Goal: Communication & Community: Answer question/provide support

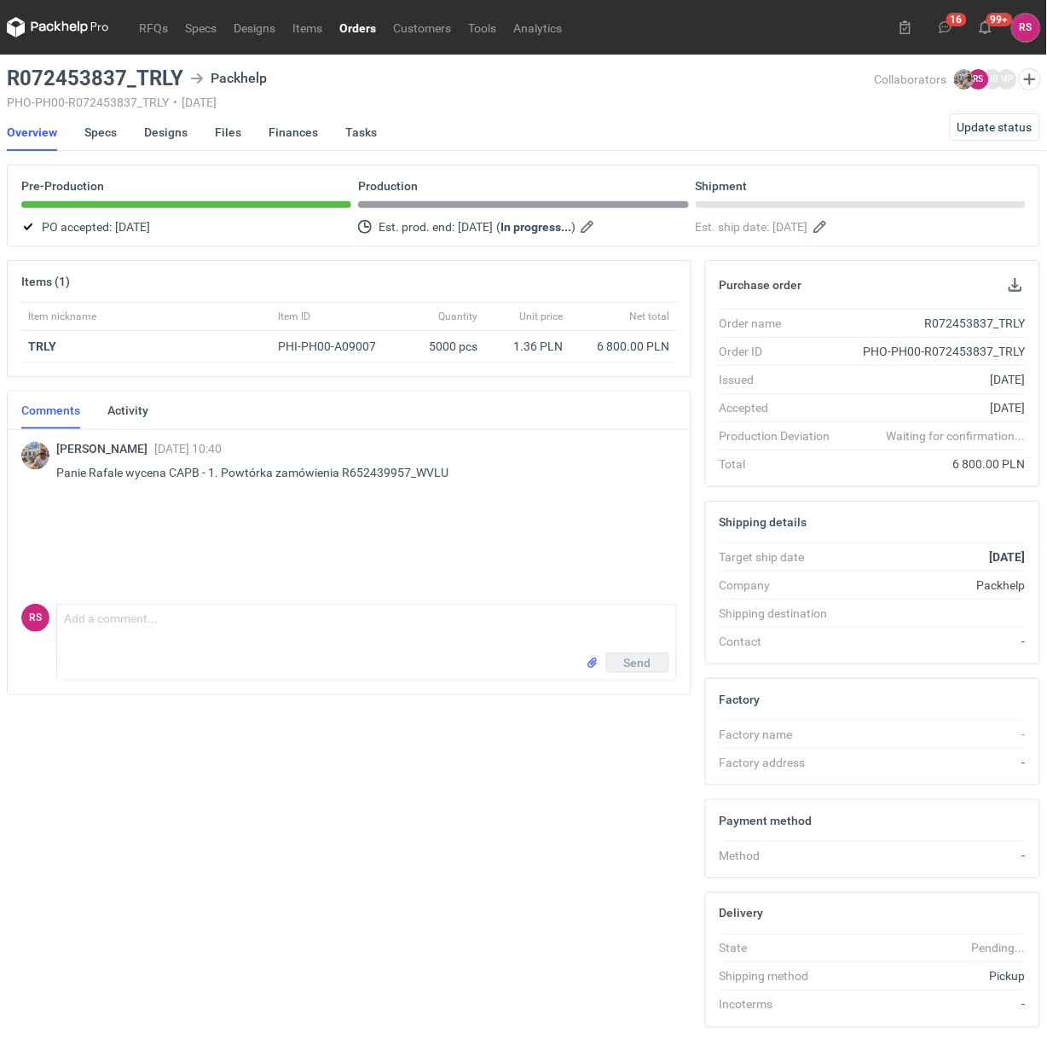
click at [362, 27] on link "Orders" at bounding box center [358, 27] width 54 height 20
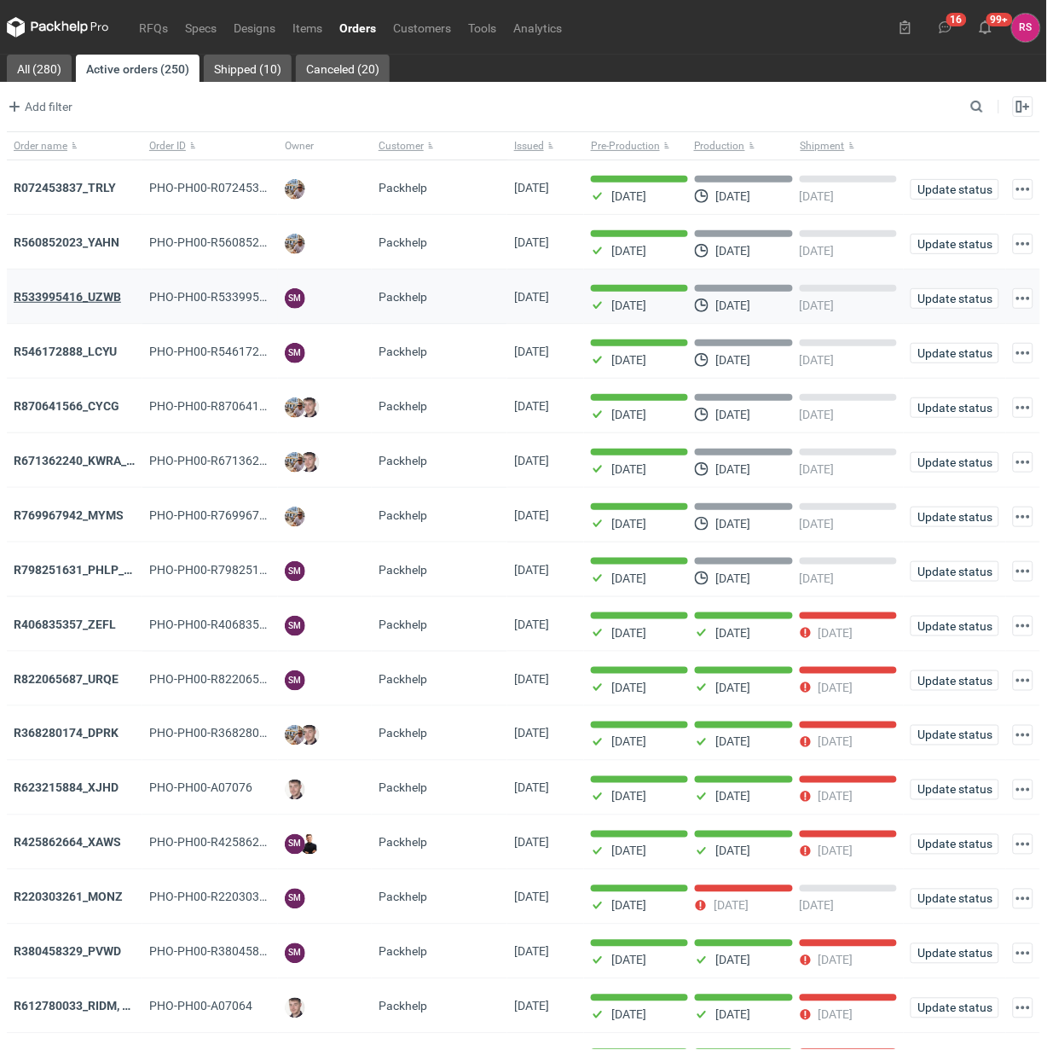
click at [88, 294] on strong "R533995416_UZWB" at bounding box center [67, 297] width 107 height 14
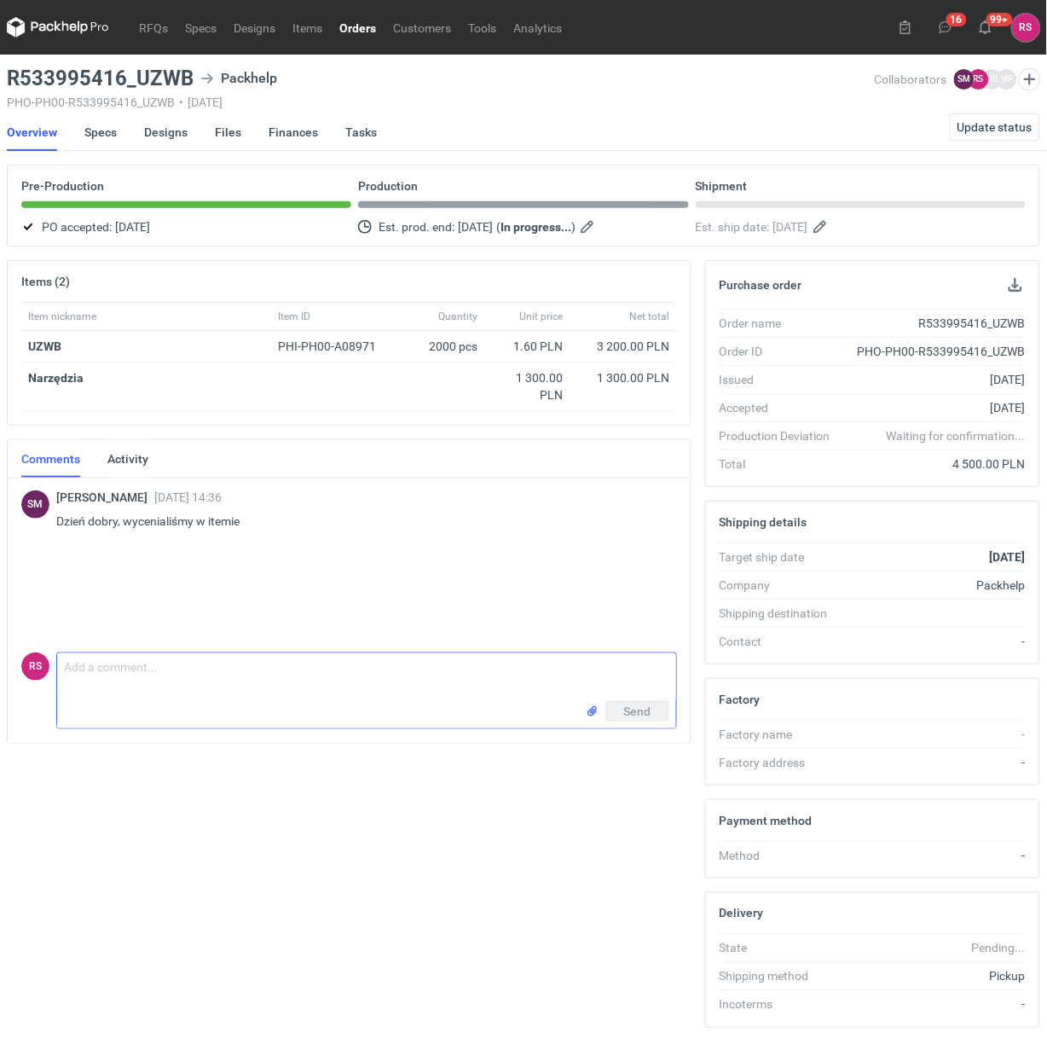
click at [256, 662] on textarea "Comment message" at bounding box center [366, 677] width 619 height 48
paste textarea "w tej grafice są bardzo małe wybrania w czarnych wektorach. To jest druk flekso…"
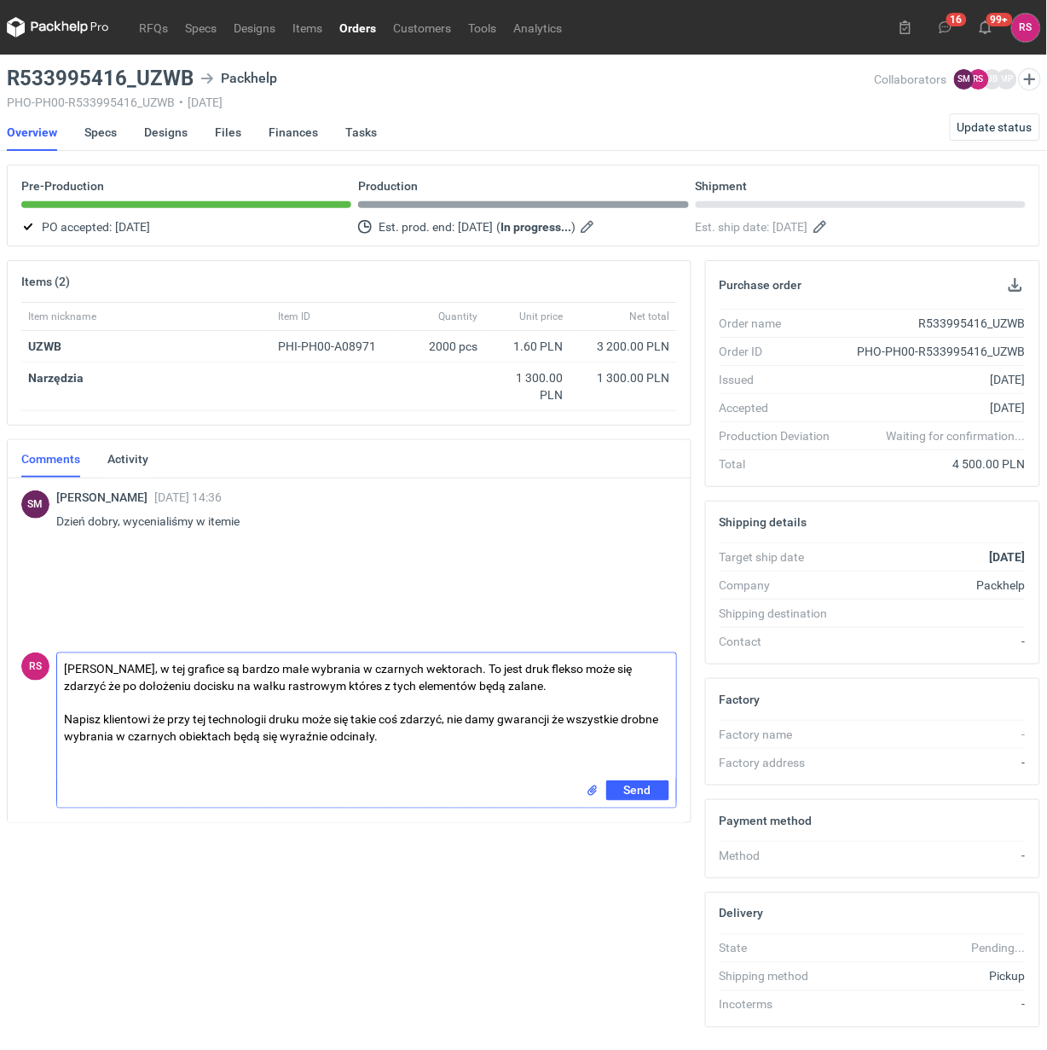
click at [589, 670] on textarea "Panie Sebastianie, w tej grafice są bardzo małe wybrania w czarnych wektorach. …" at bounding box center [366, 716] width 619 height 127
click at [105, 693] on textarea "Panie Sebastianie, w tej grafice są bardzo małe wybrania w czarnych wektorach. …" at bounding box center [366, 716] width 619 height 127
click at [347, 687] on textarea "Panie Sebastianie, w tej grafice są bardzo małe wybrania w czarnych wektorach. …" at bounding box center [366, 716] width 619 height 127
drag, startPoint x: 171, startPoint y: 719, endPoint x: 44, endPoint y: 719, distance: 127.1
click at [44, 719] on div "RS Comment message Panie Sebastianie, w tej grafice są bardzo małe wybrania w c…" at bounding box center [349, 727] width 656 height 163
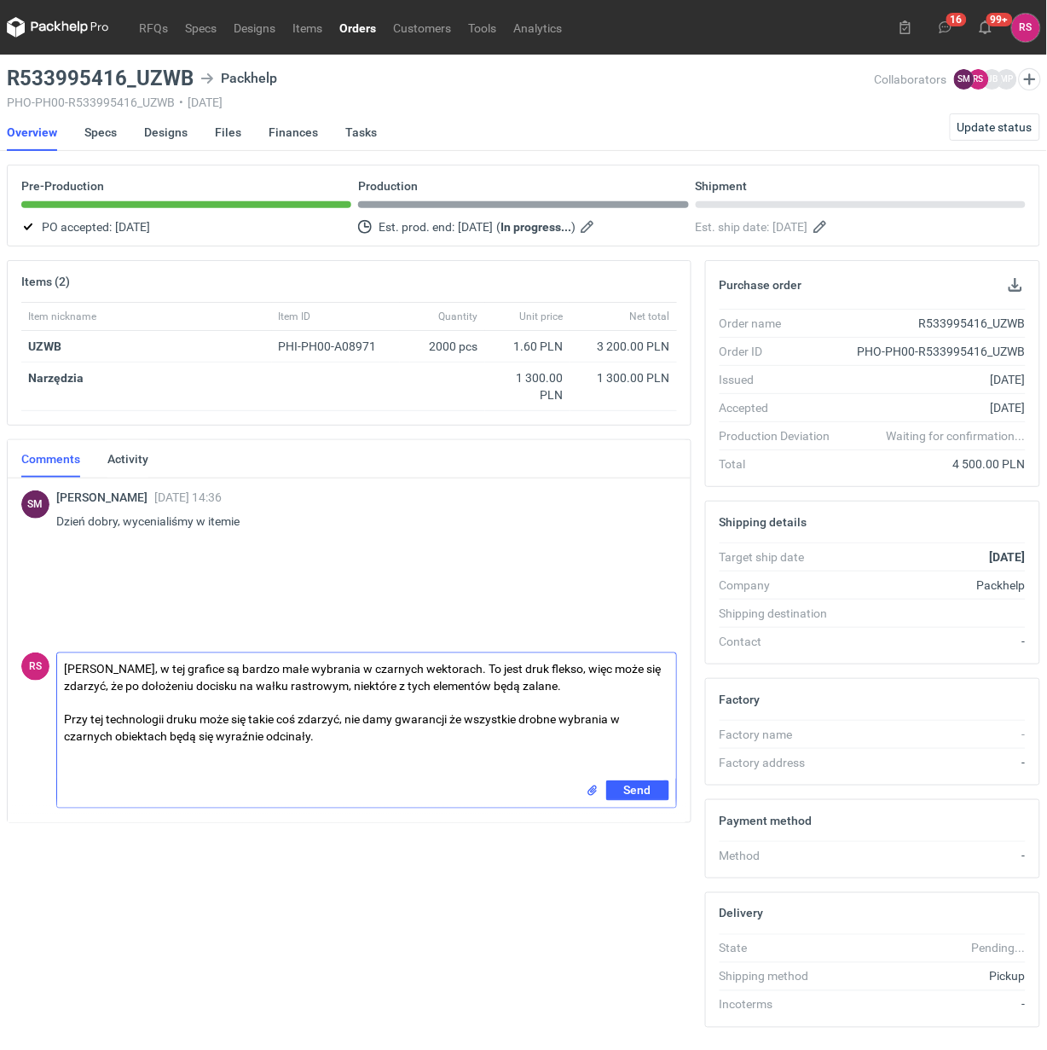
drag, startPoint x: 348, startPoint y: 722, endPoint x: 26, endPoint y: 708, distance: 321.8
click at [26, 708] on div "RS Comment message Panie Sebastianie, w tej grafice są bardzo małe wybrania w c…" at bounding box center [349, 727] width 656 height 163
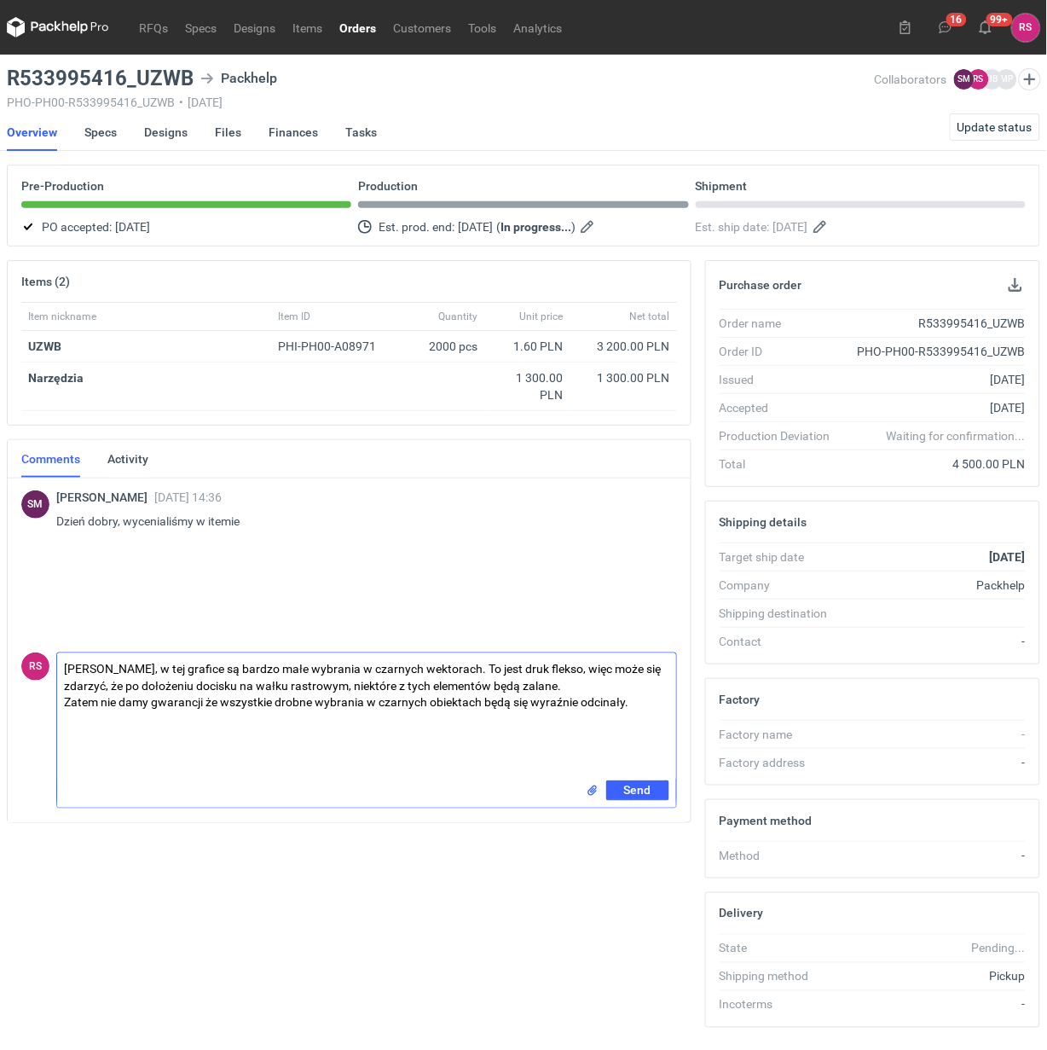
click at [201, 704] on textarea "Panie Sebastianie, w tej grafice są bardzo małe wybrania w czarnych wektorach. …" at bounding box center [366, 716] width 619 height 127
click at [646, 704] on textarea "Panie Sebastianie, w tej grafice są bardzo małe wybrania w czarnych wektorach. …" at bounding box center [366, 716] width 619 height 127
type textarea "Panie Sebastianie, w tej grafice są bardzo małe wybrania w czarnych wektorach. …"
click at [591, 795] on input "file" at bounding box center [593, 791] width 14 height 18
click at [591, 791] on input "file" at bounding box center [593, 791] width 14 height 18
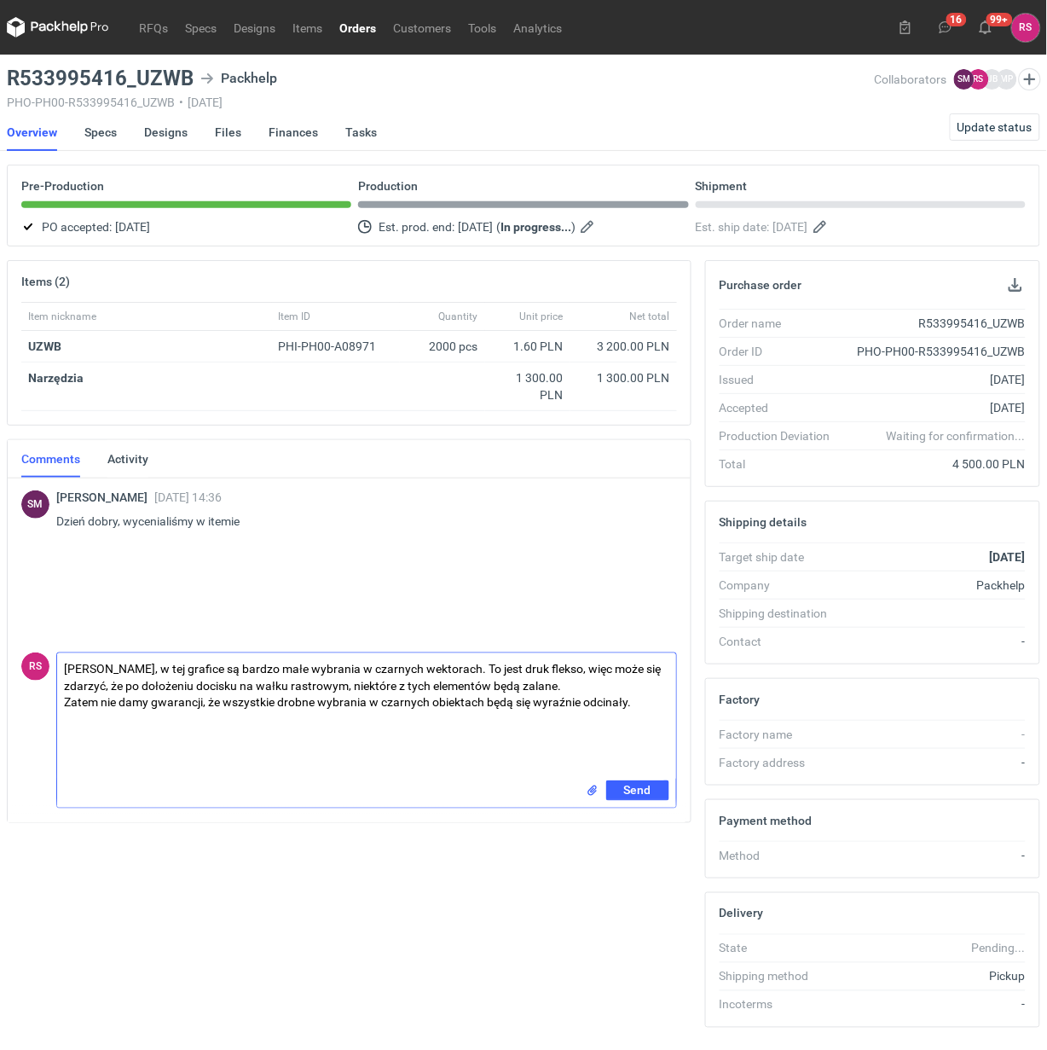
click at [590, 791] on input "file" at bounding box center [593, 791] width 14 height 18
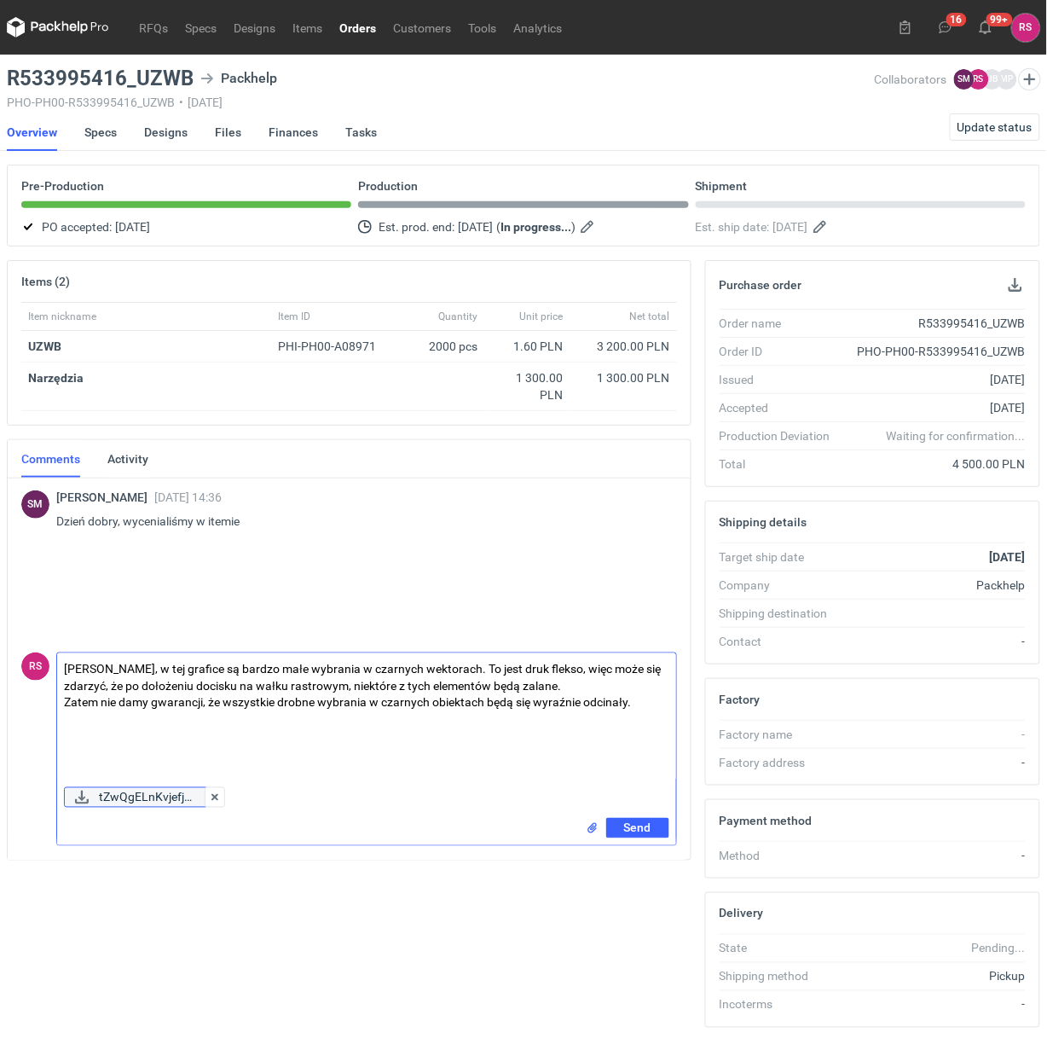
click at [149, 798] on span "tZwQgELnKvjefjk..." at bounding box center [146, 797] width 95 height 19
click at [84, 796] on icon "button" at bounding box center [82, 798] width 20 height 14
click at [654, 828] on button "Send" at bounding box center [637, 828] width 63 height 20
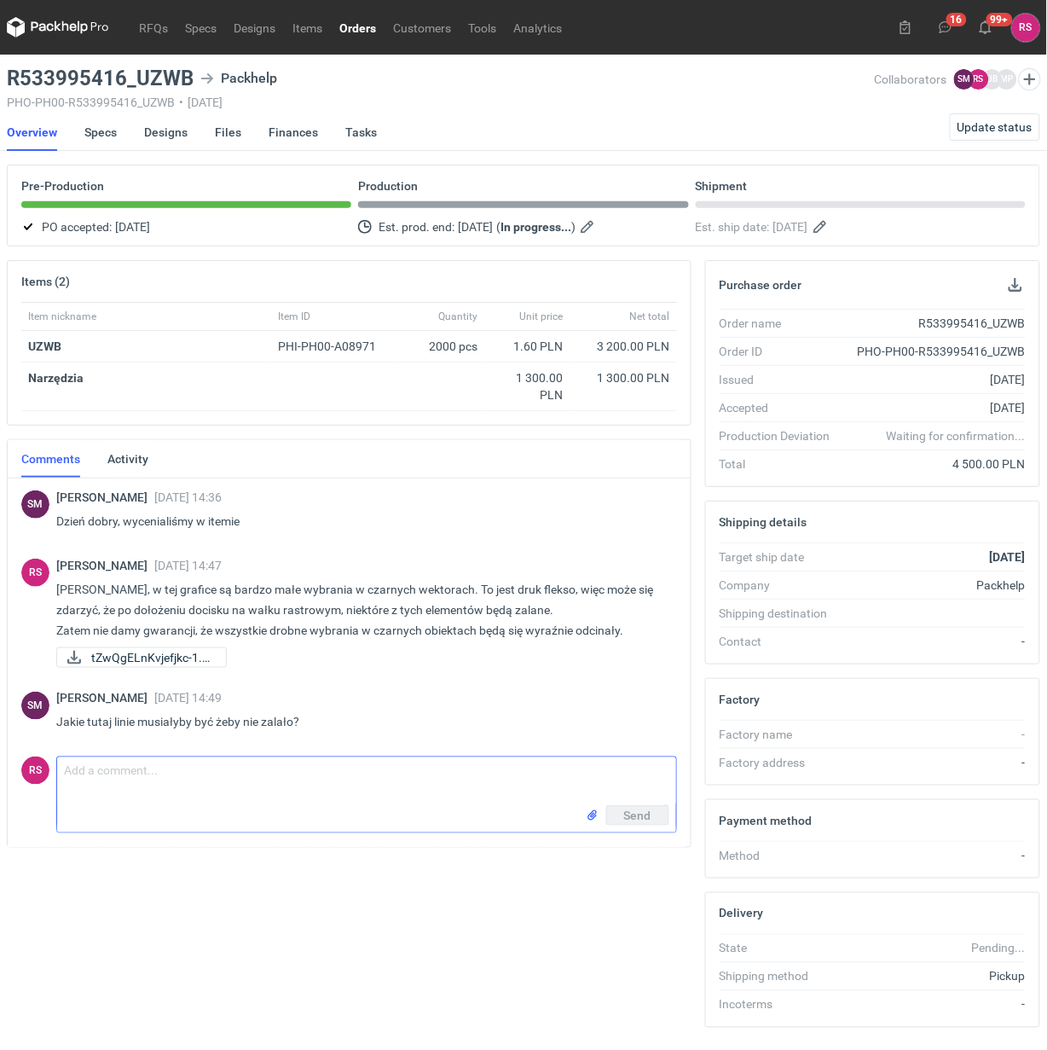
click at [179, 773] on textarea "Comment message" at bounding box center [366, 781] width 619 height 48
paste textarea "Większe wybrania w czarnych obiektach. Na 2 mm będzie bezpiecznie."
type textarea "Większe wybrania w czarnych obiektach. Na 2 mm będzie bezpiecznie."
click at [641, 813] on span "Send" at bounding box center [637, 815] width 27 height 12
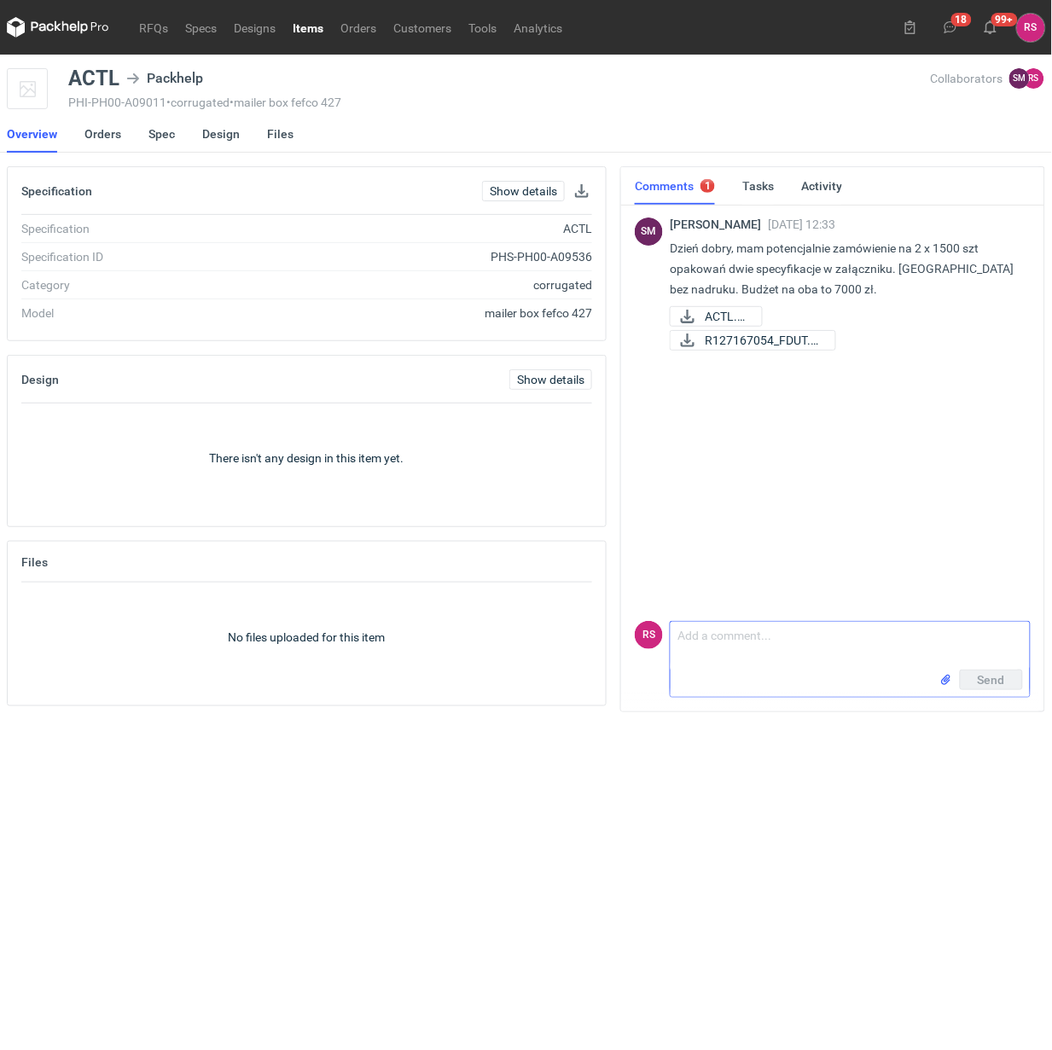
click at [779, 651] on textarea "Comment message" at bounding box center [849, 646] width 359 height 48
paste textarea "250x200x180 zew (Rafale w specyfikacji nie jest napisane czy zew czy wew, założ…"
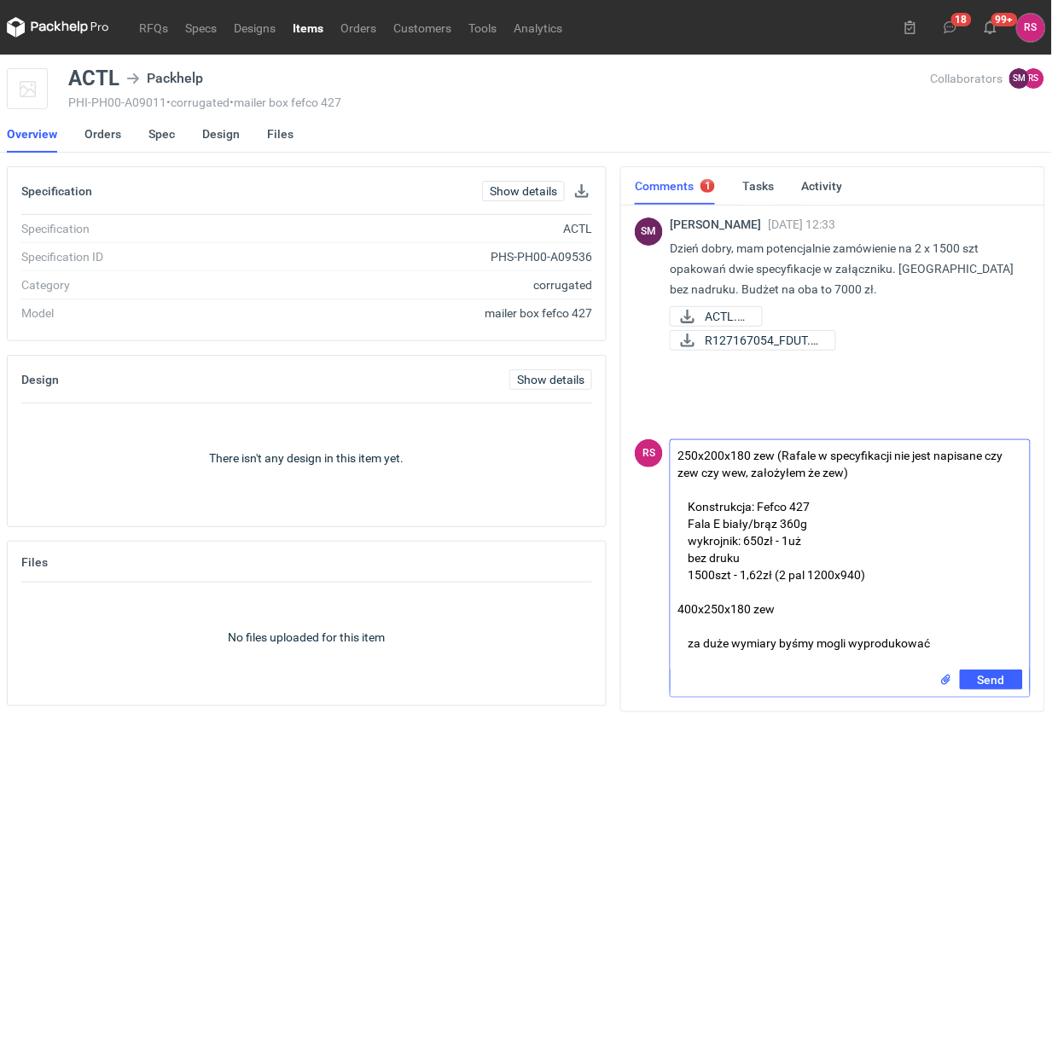
click at [814, 453] on textarea "250x200x180 zew (Rafale w specyfikacji nie jest napisane czy zew czy wew, założ…" at bounding box center [849, 554] width 359 height 229
click at [723, 474] on textarea "250x200x180 zew ([PERSON_NAME], w specyfikacji nie jest napisane czy zew czy we…" at bounding box center [849, 554] width 359 height 229
click at [969, 469] on textarea "250x200x180 zew ([PERSON_NAME], w specyfikacji nie jest napisane, czy zew czy w…" at bounding box center [849, 554] width 359 height 229
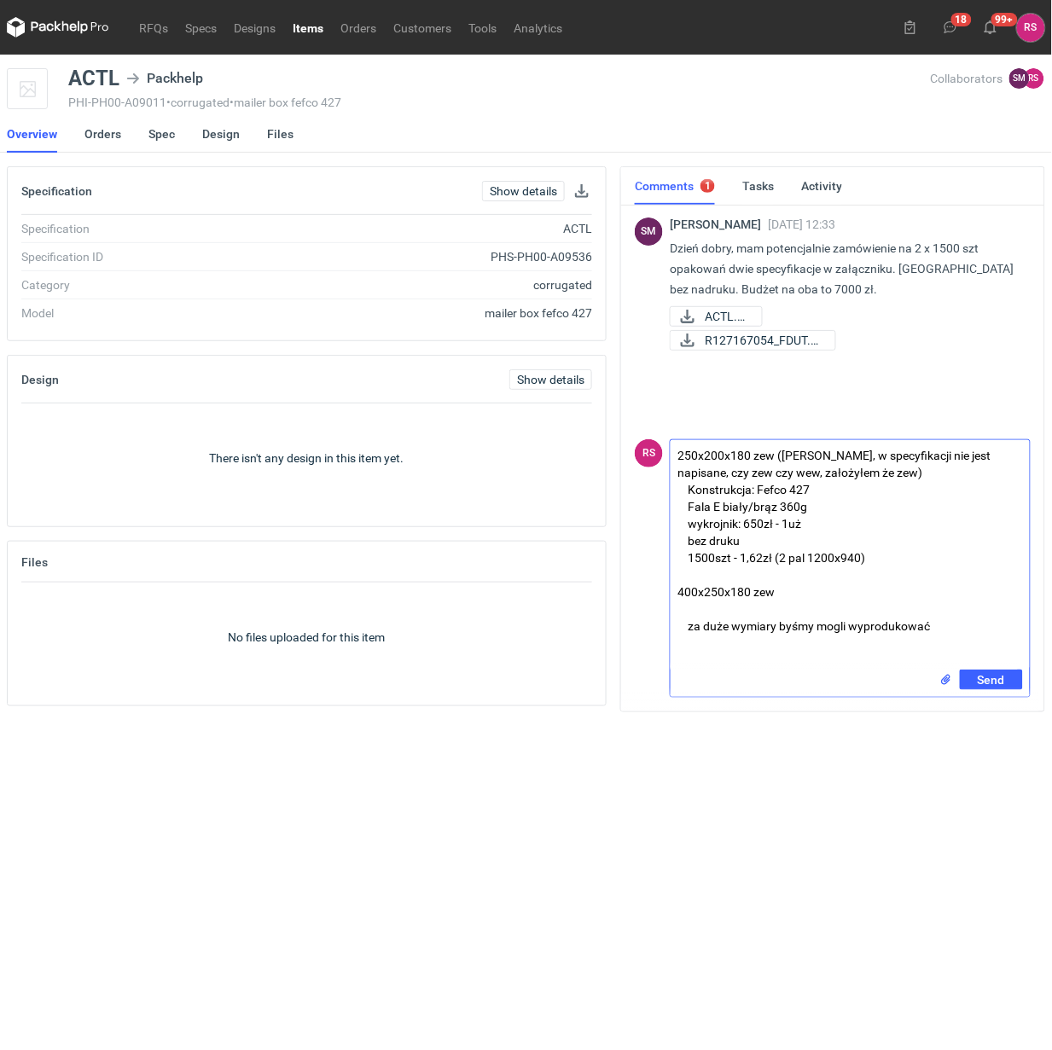
click at [786, 589] on textarea "250x200x180 zew ([PERSON_NAME], w specyfikacji nie jest napisane, czy zew czy w…" at bounding box center [849, 554] width 359 height 229
type textarea "250x200x180 zew ([PERSON_NAME], w specyfikacji nie jest napisane, czy zew czy w…"
click at [988, 674] on span "Send" at bounding box center [990, 680] width 27 height 12
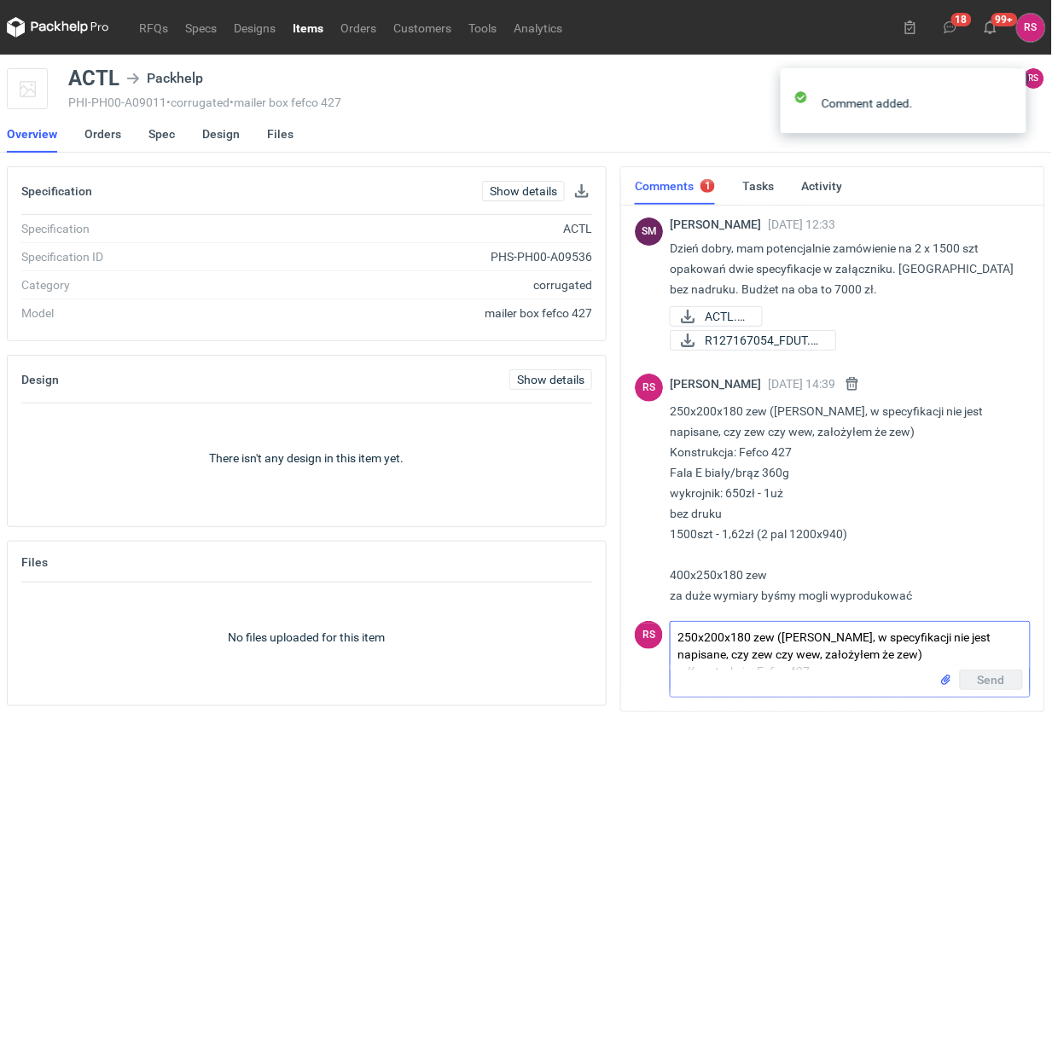
scroll to position [15, 0]
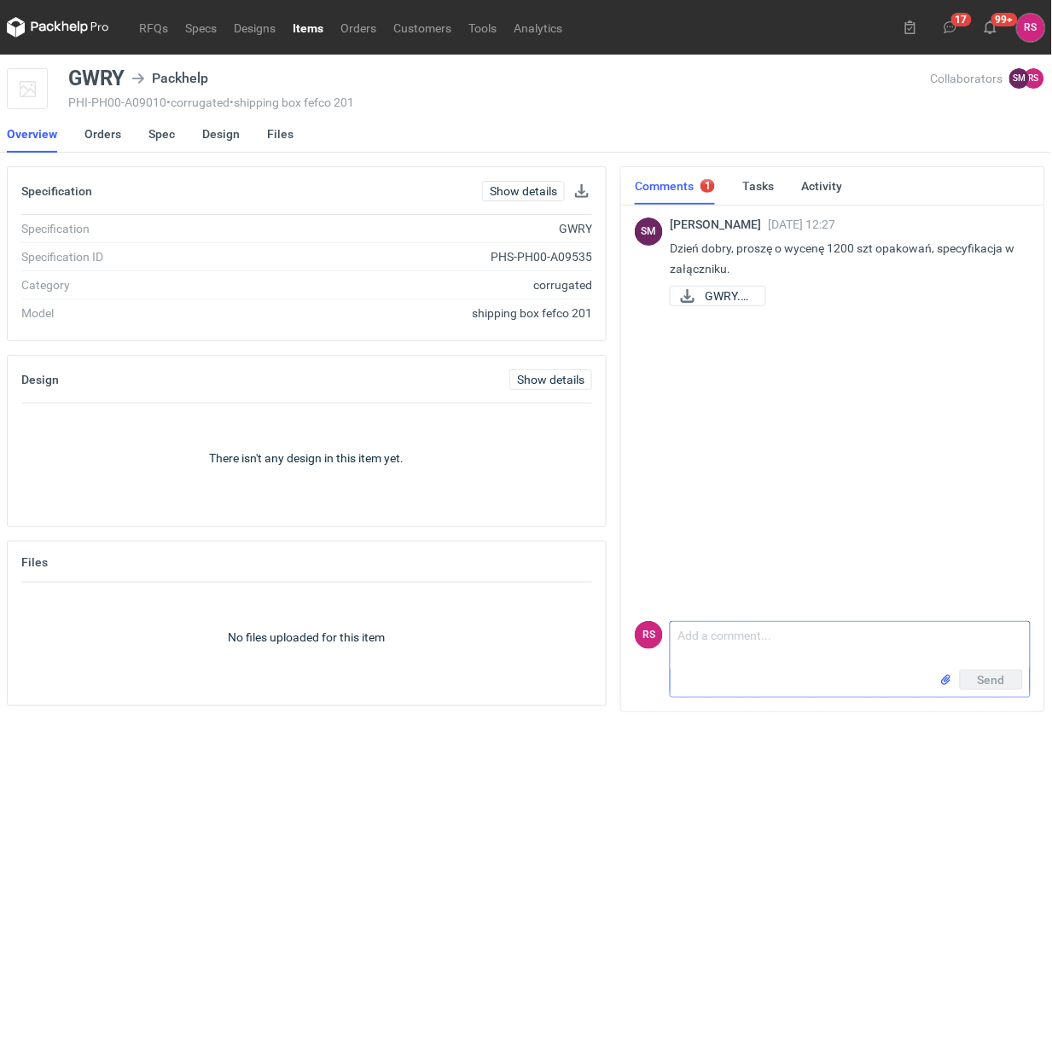
click at [773, 637] on textarea "Comment message" at bounding box center [849, 646] width 359 height 48
paste textarea "300x200x200 zew (Rafale w specyfikacji nie jest napisane czy zew czy wew, założ…"
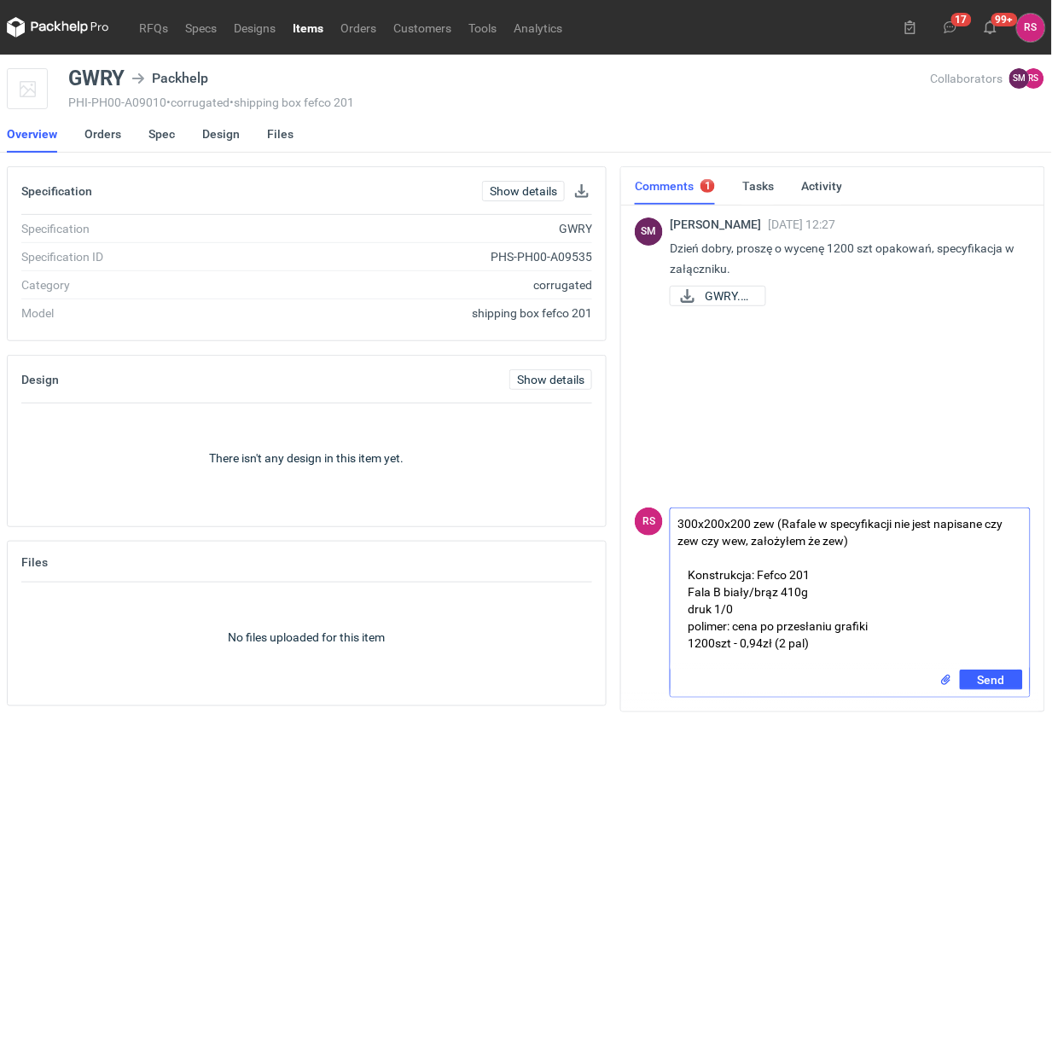
click at [814, 525] on textarea "300x200x200 zew (Rafale w specyfikacji nie jest napisane czy zew czy wew, założ…" at bounding box center [849, 588] width 359 height 161
click at [943, 538] on textarea "300x200x200 zew (Panie Sebastianie, w specyfikacji nie jest napisane czy zew cz…" at bounding box center [849, 588] width 359 height 161
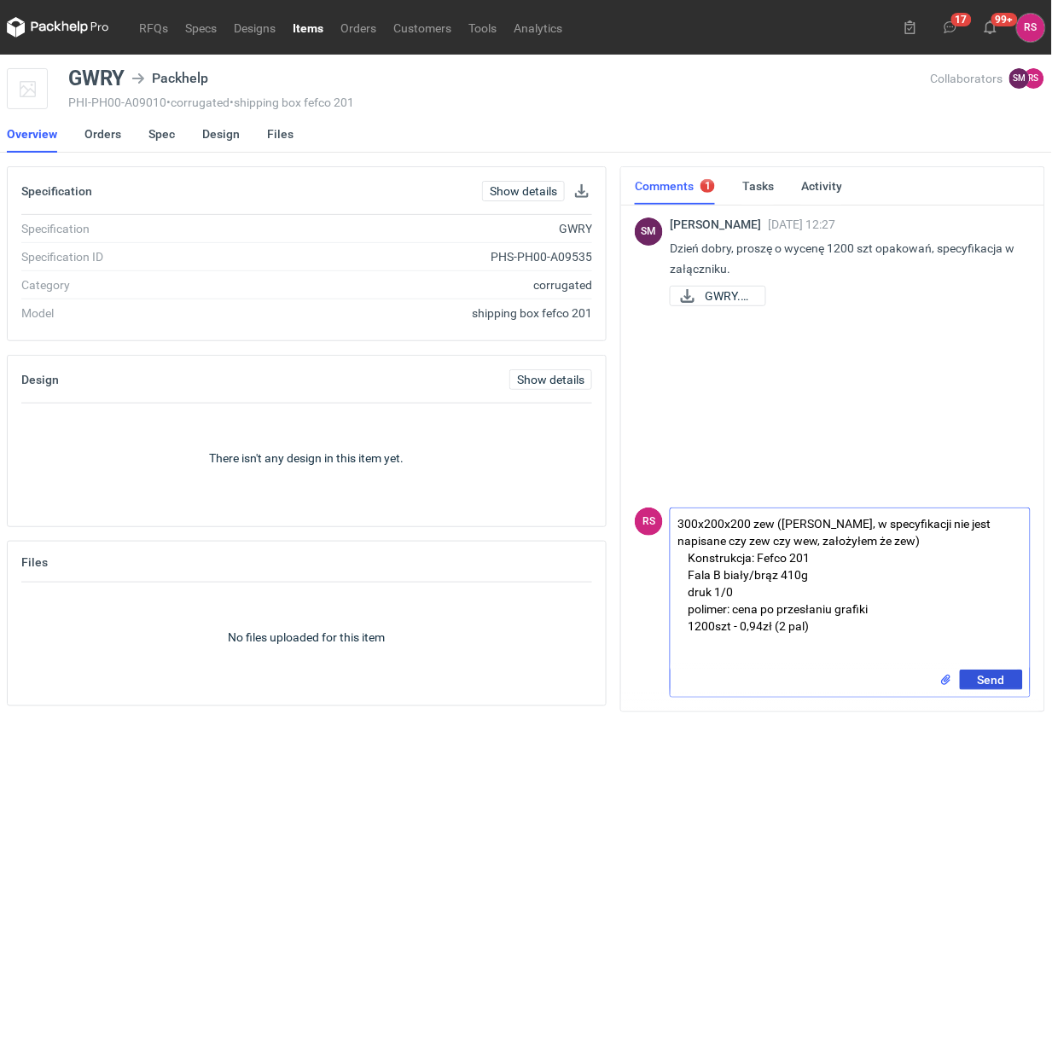
type textarea "300x200x200 zew (Panie Sebastianie, w specyfikacji nie jest napisane czy zew cz…"
click at [987, 678] on span "Send" at bounding box center [990, 680] width 27 height 12
